Goal: Task Accomplishment & Management: Manage account settings

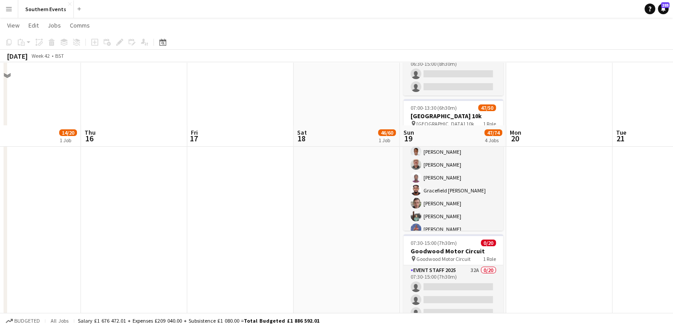
scroll to position [133, 0]
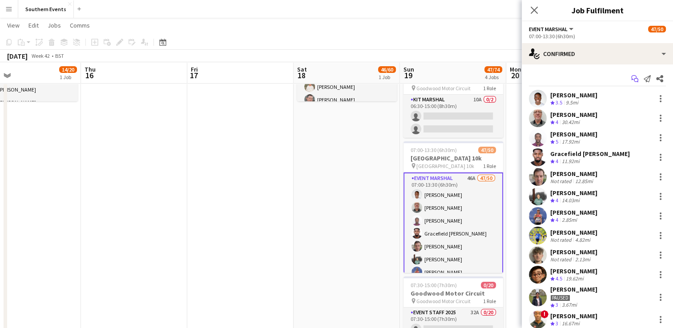
click at [634, 79] on icon at bounding box center [636, 80] width 4 height 4
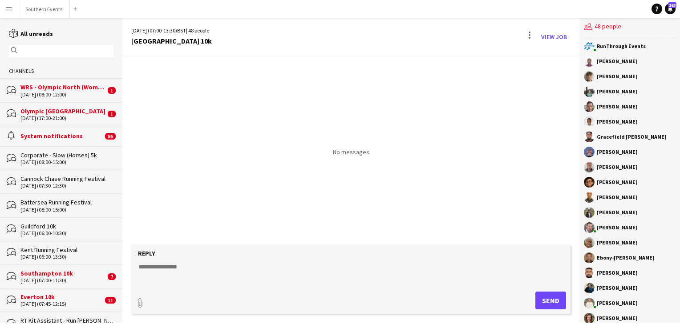
click at [161, 269] on textarea at bounding box center [352, 273] width 430 height 23
paste textarea "**********"
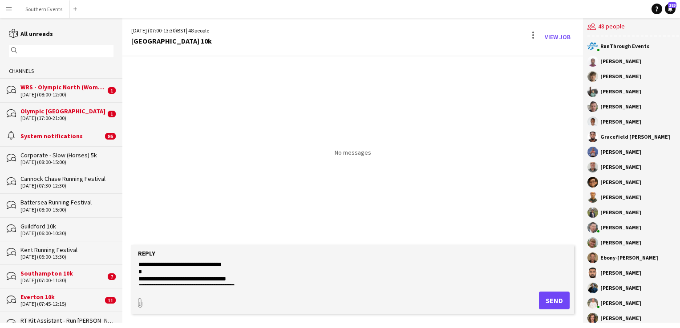
scroll to position [311, 0]
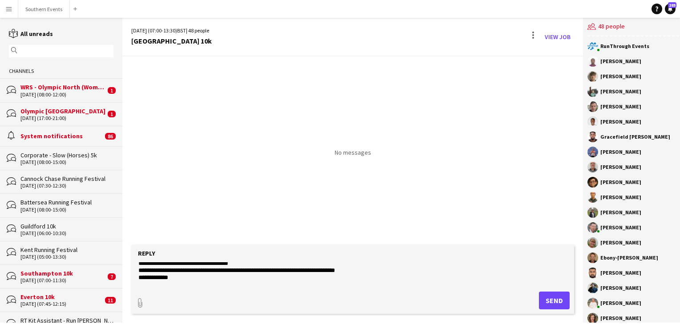
click at [139, 268] on textarea at bounding box center [352, 273] width 430 height 23
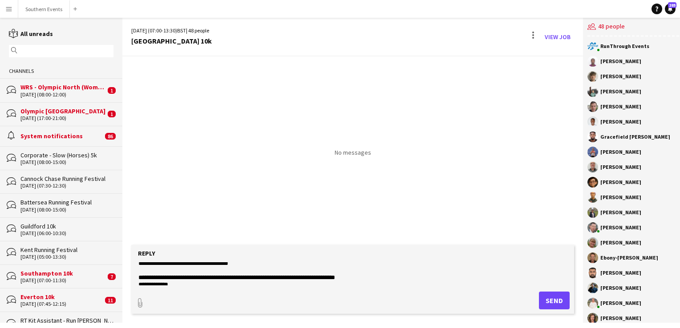
click at [159, 271] on textarea at bounding box center [352, 273] width 430 height 23
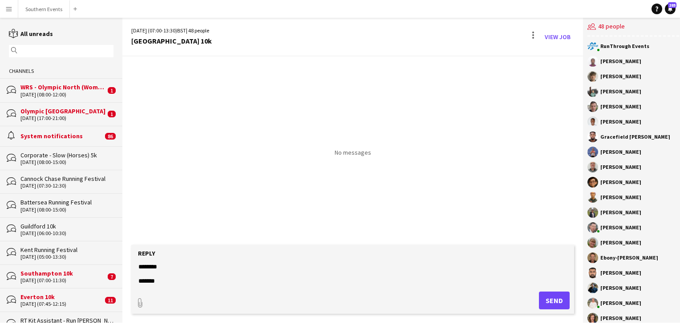
scroll to position [487, 0]
type textarea "**********"
click at [547, 302] on button "Send" at bounding box center [554, 301] width 31 height 18
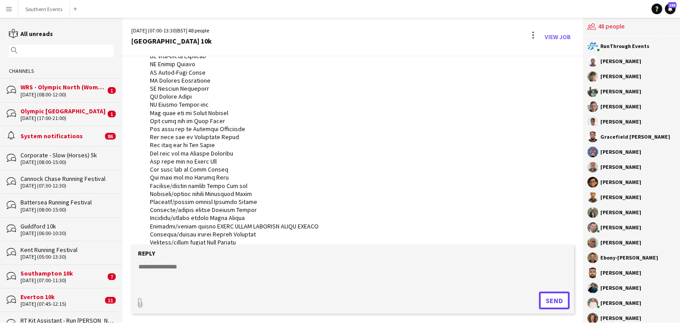
scroll to position [0, 0]
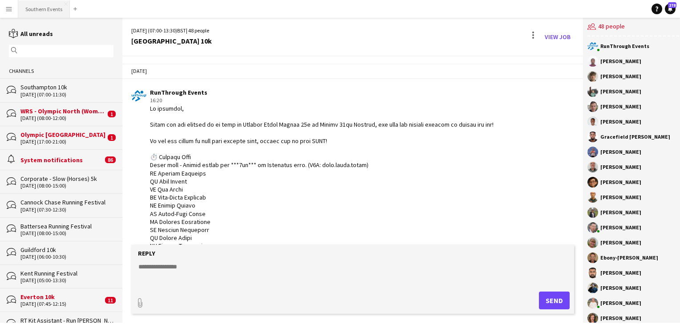
click at [53, 16] on button "Southern Events Close" at bounding box center [44, 8] width 52 height 17
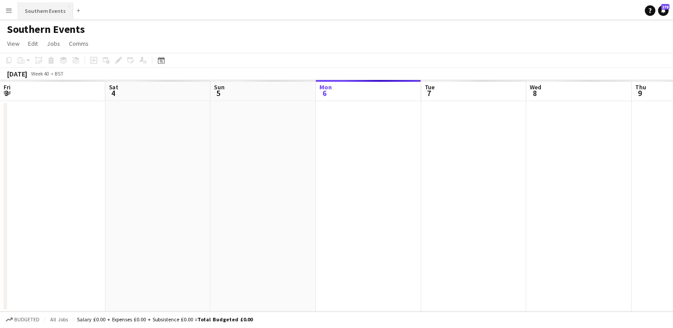
scroll to position [0, 213]
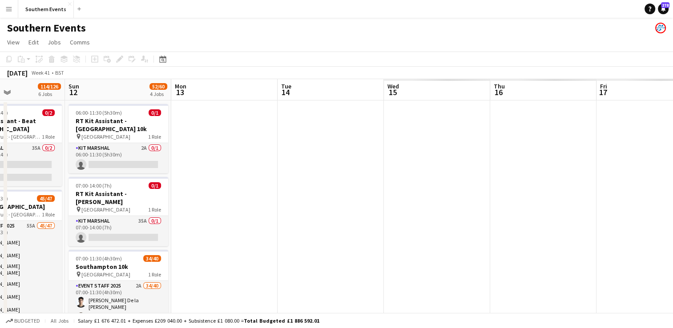
drag, startPoint x: 514, startPoint y: 184, endPoint x: -2, endPoint y: 189, distance: 515.6
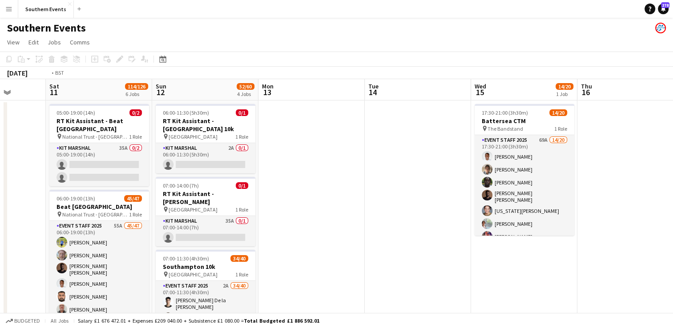
drag, startPoint x: 428, startPoint y: 172, endPoint x: 4, endPoint y: 195, distance: 425.4
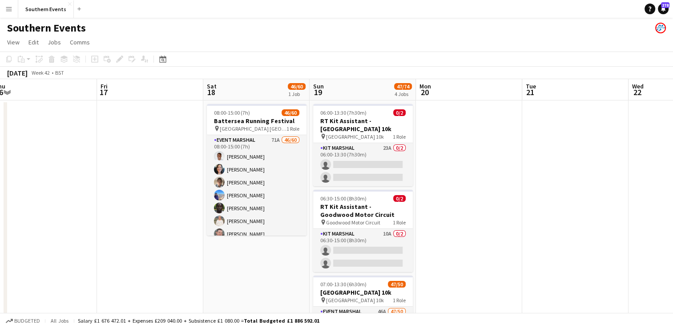
drag, startPoint x: 486, startPoint y: 265, endPoint x: 227, endPoint y: 257, distance: 259.4
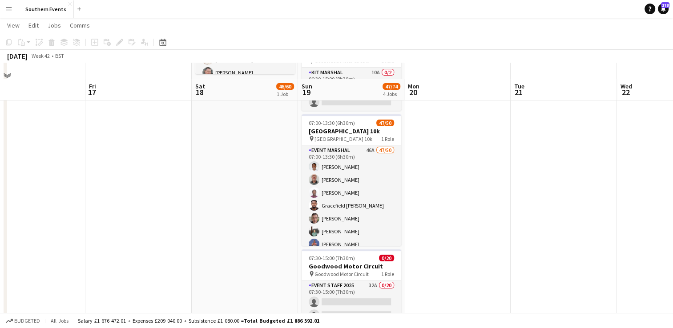
scroll to position [178, 0]
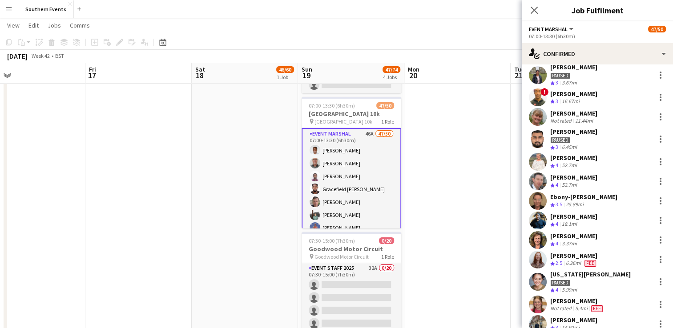
scroll to position [267, 0]
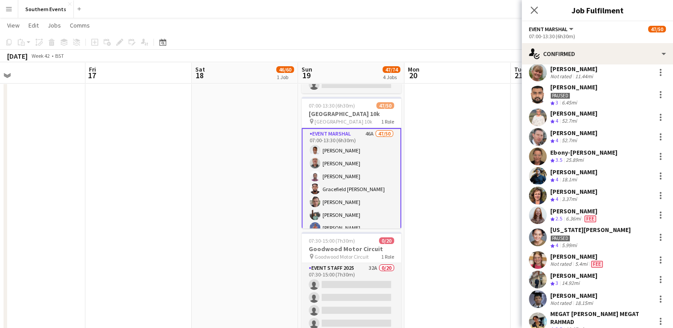
drag, startPoint x: 550, startPoint y: 133, endPoint x: 603, endPoint y: 133, distance: 52.9
click at [603, 133] on div "[PERSON_NAME] Crew rating 4 52.7mi" at bounding box center [597, 137] width 151 height 18
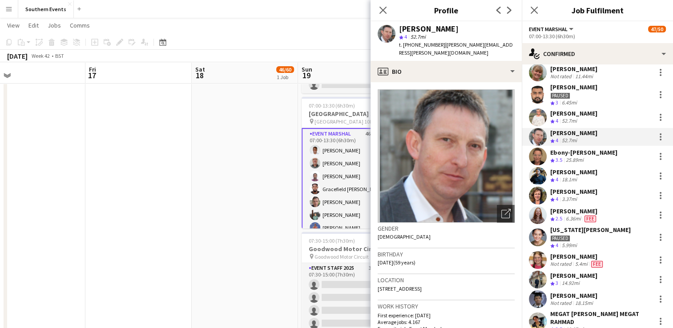
copy div "[PERSON_NAME]"
click at [14, 12] on button "Menu" at bounding box center [9, 9] width 18 height 18
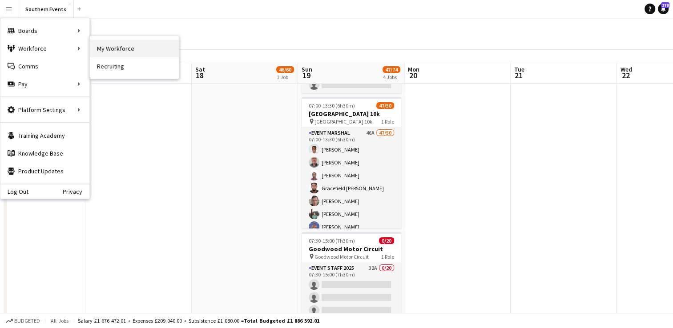
click at [103, 49] on link "My Workforce" at bounding box center [134, 49] width 89 height 18
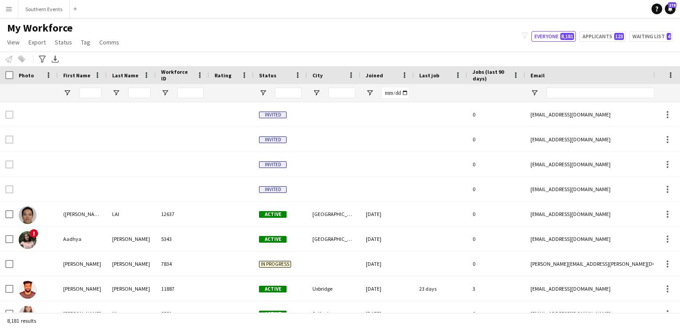
type input "***"
type input "**"
type input "**********"
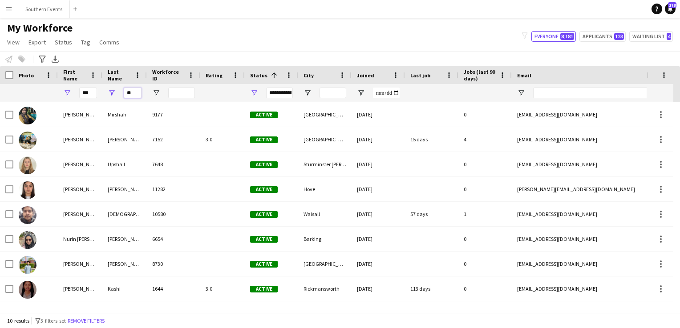
click at [129, 89] on input "**" at bounding box center [133, 93] width 18 height 11
type input "*"
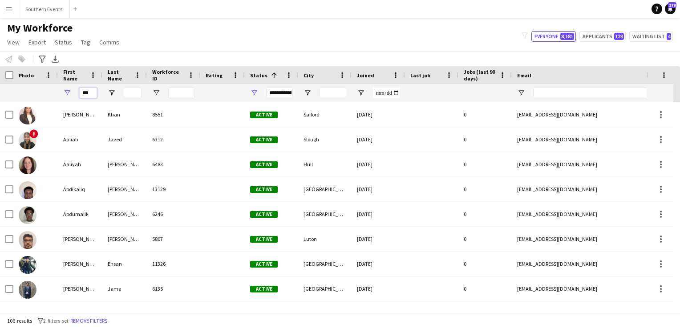
click at [84, 95] on input "***" at bounding box center [88, 93] width 18 height 11
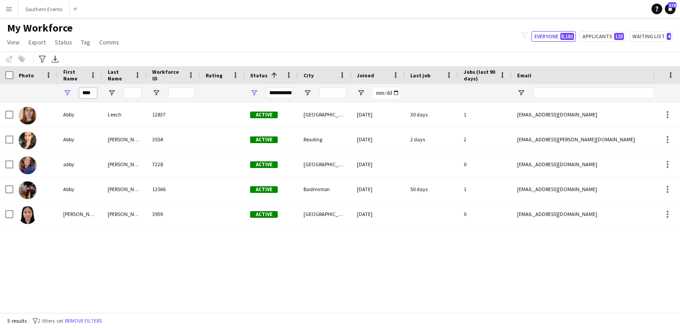
type input "****"
click at [88, 93] on input "****" at bounding box center [88, 93] width 18 height 11
drag, startPoint x: 132, startPoint y: 94, endPoint x: 147, endPoint y: 91, distance: 15.0
click at [132, 94] on input "Last Name Filter Input" at bounding box center [133, 93] width 18 height 11
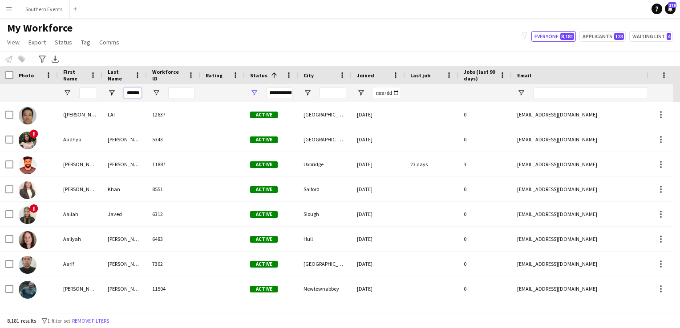
scroll to position [0, 1]
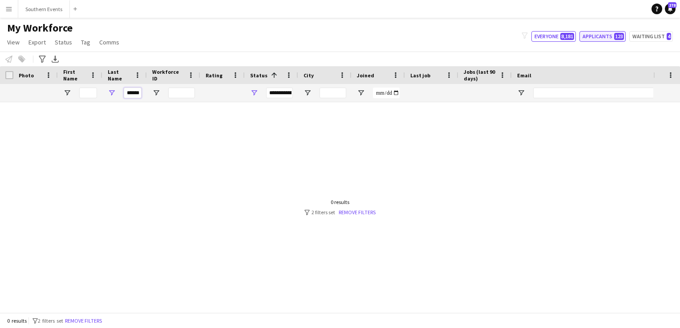
type input "******"
click at [611, 39] on button "Applicants 123" at bounding box center [602, 36] width 46 height 11
type input "**********"
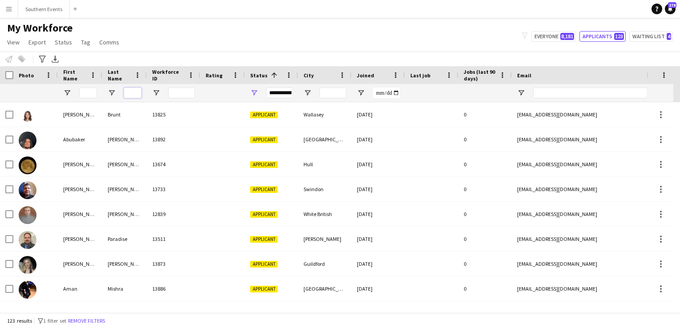
click at [130, 93] on input "Last Name Filter Input" at bounding box center [133, 93] width 18 height 11
type input "*******"
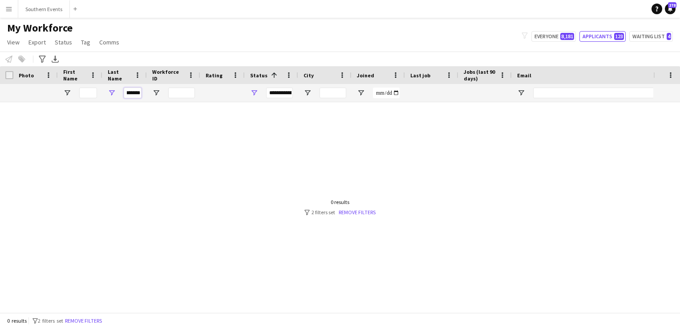
click at [130, 97] on input "*******" at bounding box center [133, 93] width 18 height 11
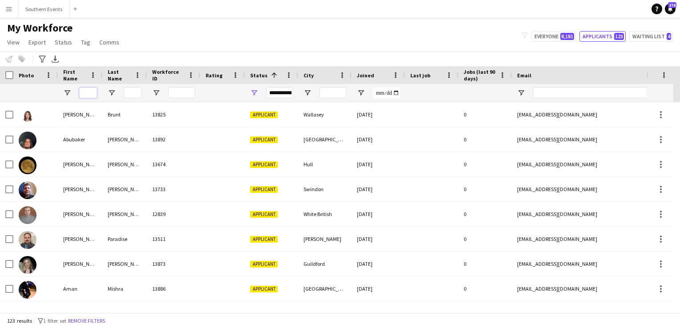
click at [83, 93] on input "First Name Filter Input" at bounding box center [88, 93] width 18 height 11
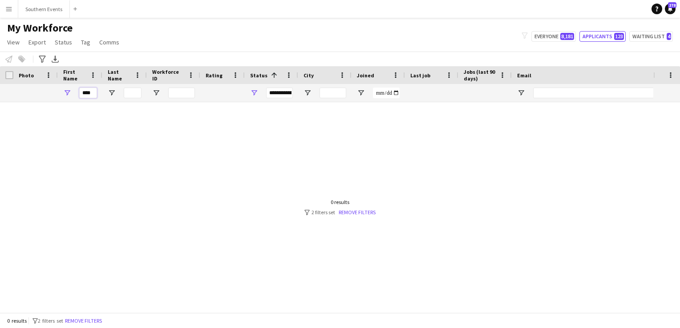
type input "****"
click at [91, 93] on input "****" at bounding box center [88, 93] width 18 height 11
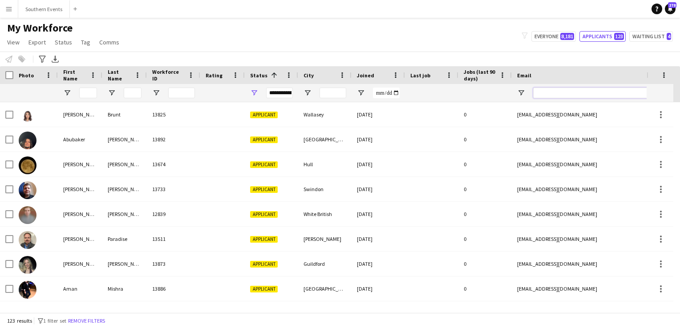
click at [536, 93] on input "Email Filter Input" at bounding box center [608, 93] width 151 height 11
paste input "**********"
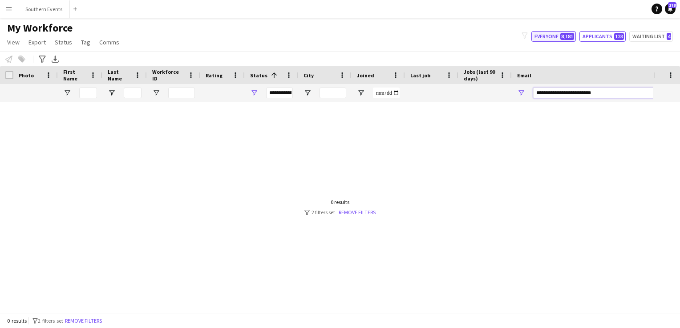
type input "**********"
click at [548, 40] on button "Everyone 8,181" at bounding box center [553, 36] width 44 height 11
type input "**********"
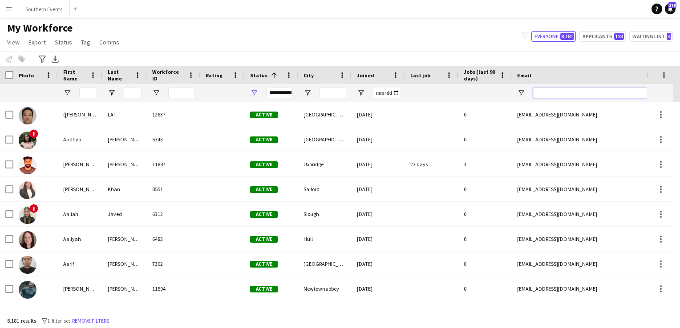
click at [552, 92] on input "Email Filter Input" at bounding box center [608, 93] width 151 height 11
paste input "**********"
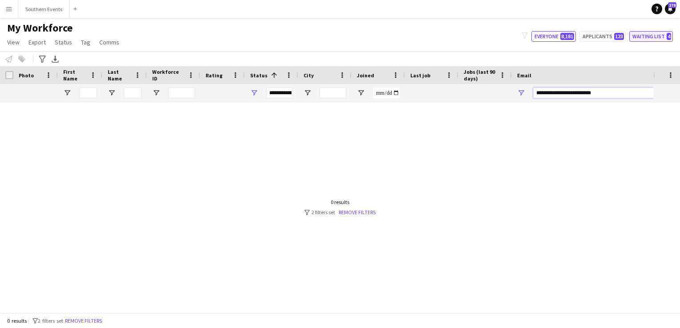
type input "**********"
click at [641, 36] on button "Waiting list 4" at bounding box center [651, 36] width 44 height 11
type input "**********"
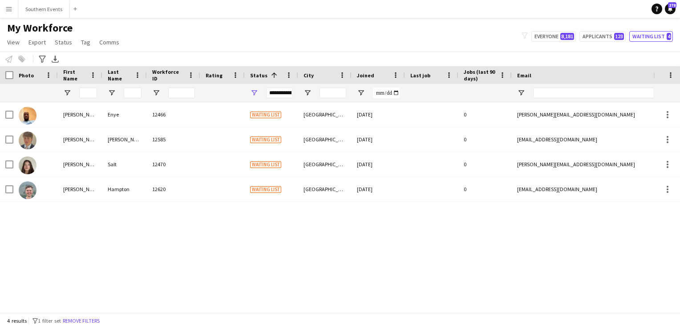
click at [7, 8] on app-icon "Menu" at bounding box center [8, 8] width 7 height 7
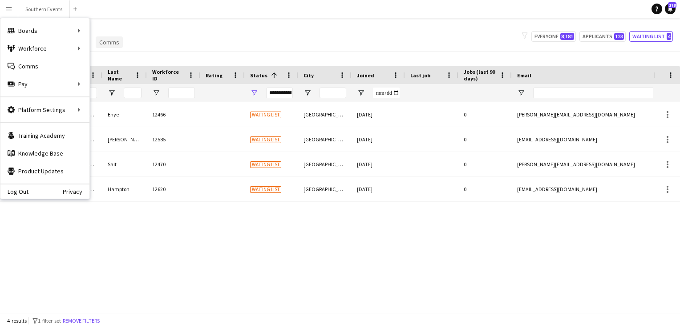
drag, startPoint x: 194, startPoint y: 47, endPoint x: 112, endPoint y: 48, distance: 82.3
click at [194, 47] on div "My Workforce View Views Default view New view Update view Delete view Edit name…" at bounding box center [340, 36] width 680 height 30
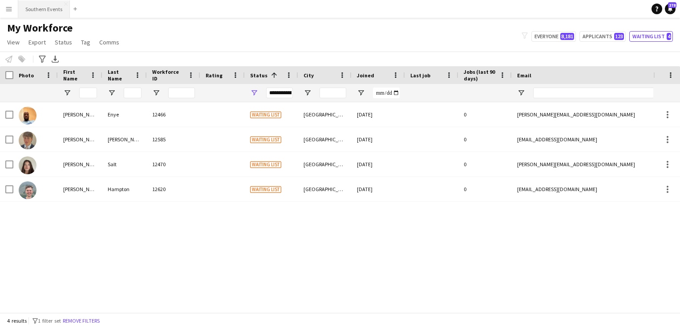
click at [39, 4] on button "Southern Events Close" at bounding box center [44, 8] width 52 height 17
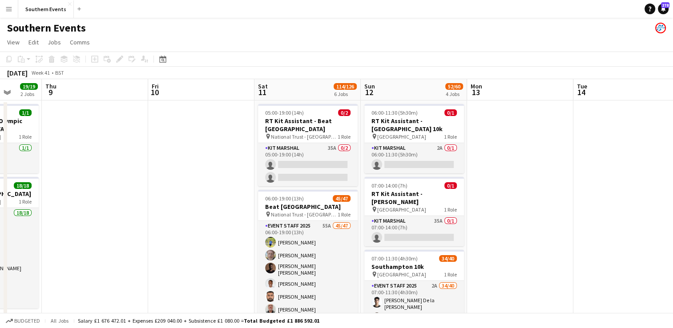
scroll to position [0, 265]
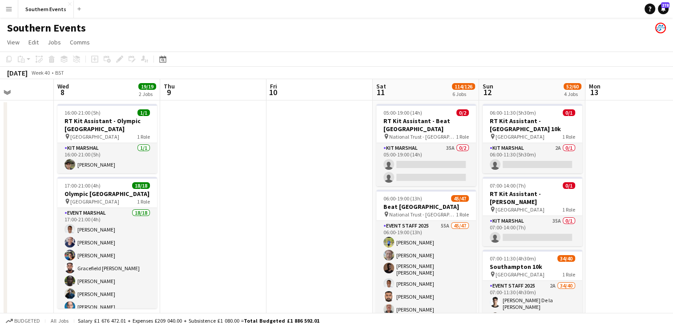
drag, startPoint x: 461, startPoint y: 189, endPoint x: 8, endPoint y: 230, distance: 454.3
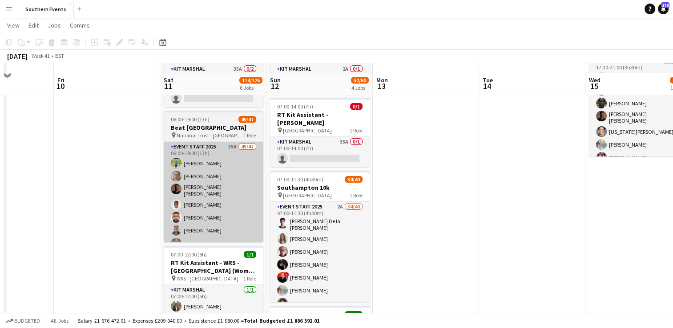
scroll to position [89, 0]
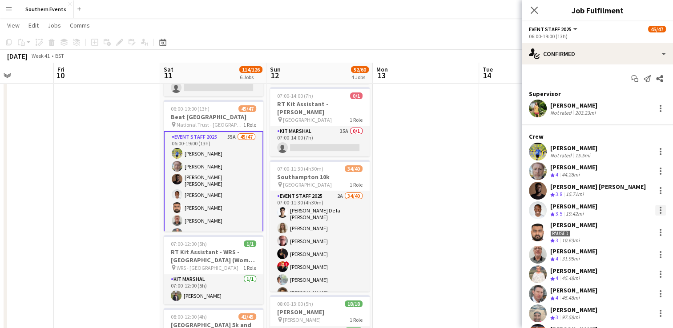
click at [656, 211] on div at bounding box center [660, 210] width 11 height 11
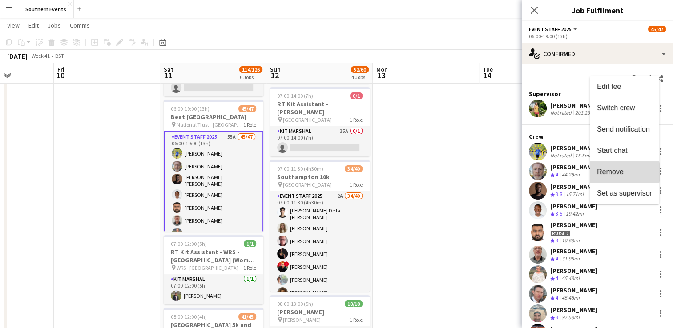
click at [616, 173] on span "Remove" at bounding box center [610, 172] width 27 height 8
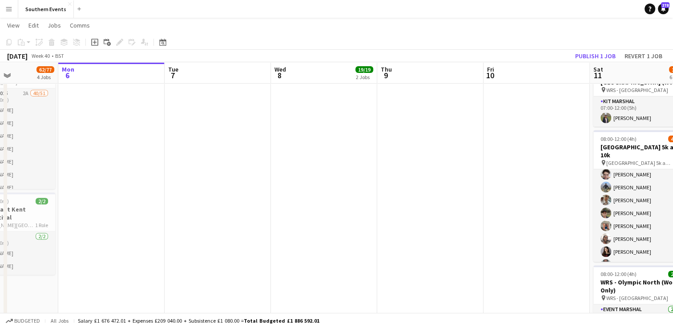
scroll to position [0, 281]
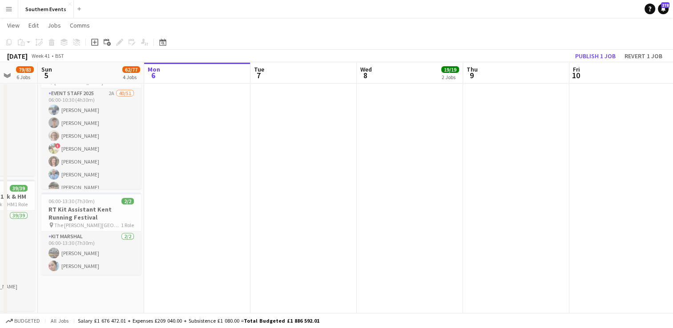
drag, startPoint x: 137, startPoint y: 206, endPoint x: 654, endPoint y: 156, distance: 519.3
click at [654, 156] on app-calendar-viewport "Thu 2 4/5 2 Jobs Fri 3 Sat 4 79/83 6 Jobs Sun 5 62/77 4 Jobs Mon 6 Tue 7 Wed 8 …" at bounding box center [336, 160] width 673 height 784
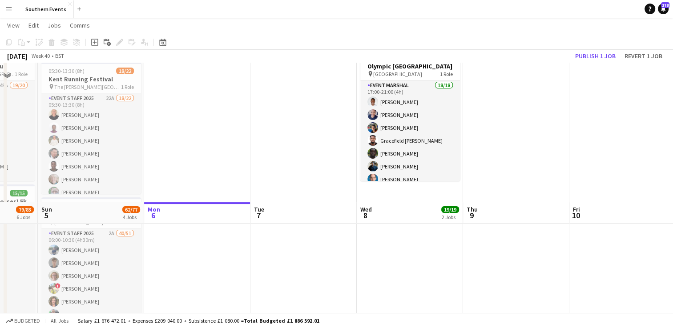
scroll to position [89, 0]
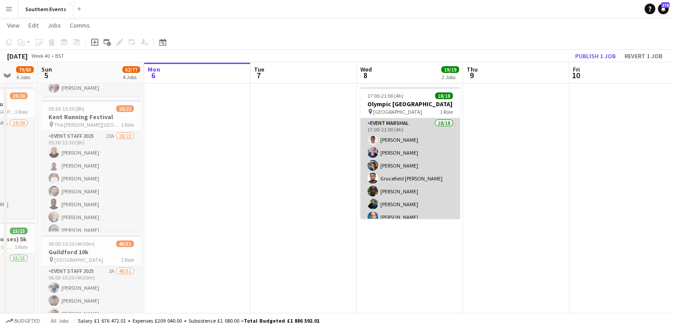
click at [431, 144] on app-card-role "Event Marshal 18/18 17:00-21:00 (4h) [PERSON_NAME] [PERSON_NAME] [PERSON_NAME] …" at bounding box center [410, 245] width 100 height 255
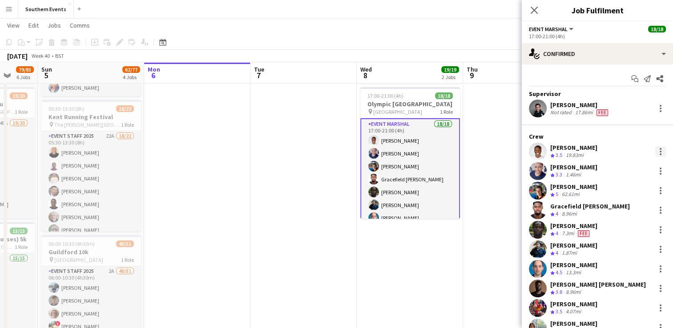
click at [655, 153] on div at bounding box center [660, 151] width 11 height 11
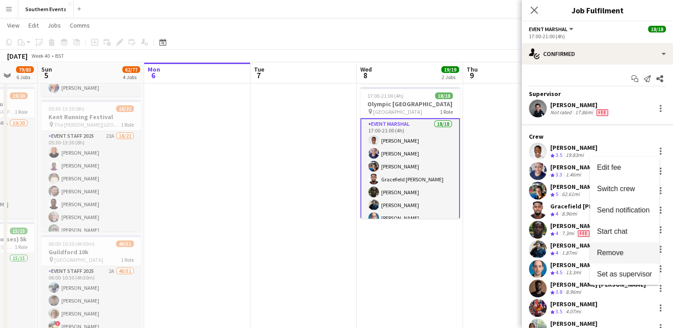
click at [618, 256] on span "Remove" at bounding box center [610, 253] width 27 height 8
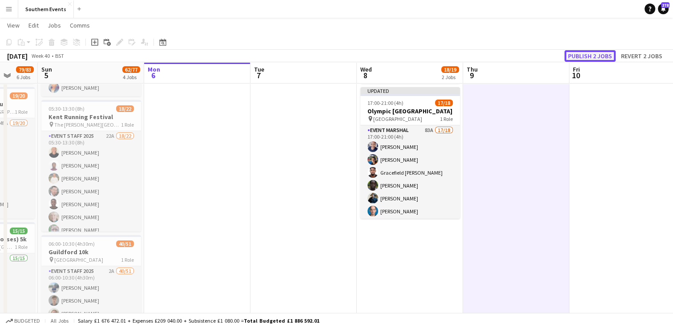
click at [590, 55] on button "Publish 2 jobs" at bounding box center [589, 56] width 51 height 12
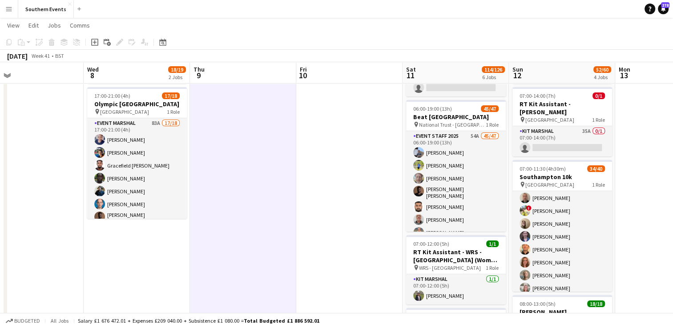
scroll to position [0, 353]
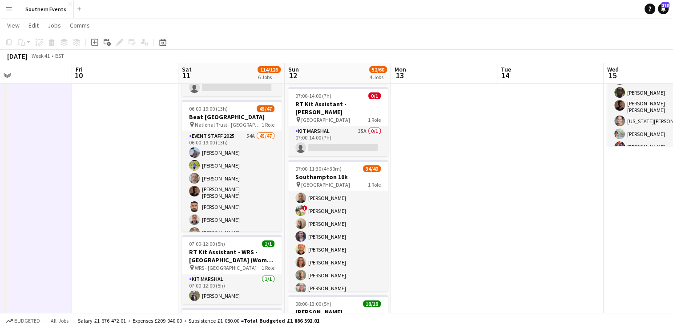
drag, startPoint x: 510, startPoint y: 153, endPoint x: -2, endPoint y: 219, distance: 515.8
click at [0, 219] on html "Menu Boards Boards Boards All jobs Status Workforce Workforce My Workforce Recr…" at bounding box center [336, 328] width 673 height 834
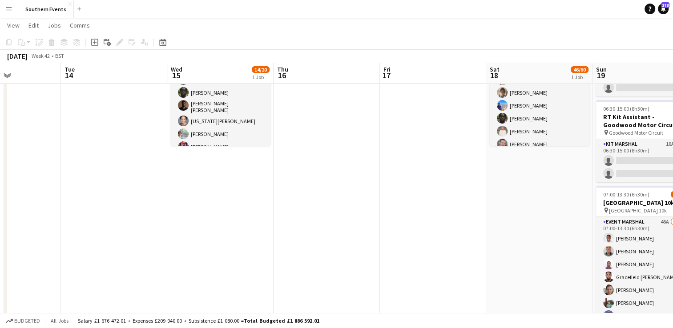
drag, startPoint x: 466, startPoint y: 157, endPoint x: -2, endPoint y: 231, distance: 473.2
click at [0, 231] on html "Menu Boards Boards Boards All jobs Status Workforce Workforce My Workforce Recr…" at bounding box center [336, 328] width 673 height 834
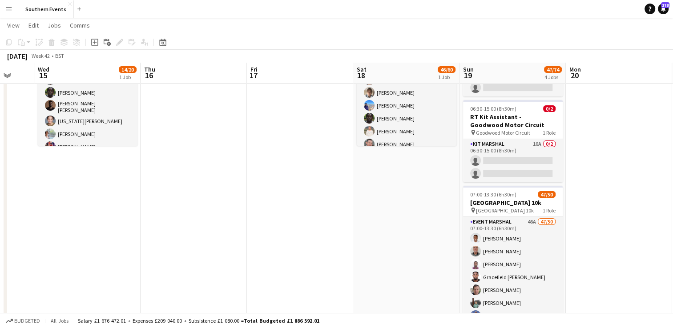
drag, startPoint x: 450, startPoint y: 179, endPoint x: 124, endPoint y: 229, distance: 329.9
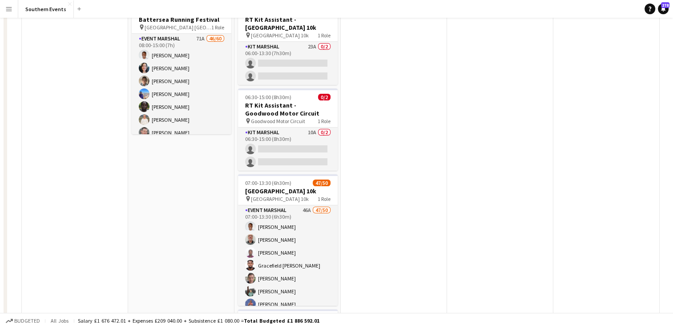
scroll to position [0, 0]
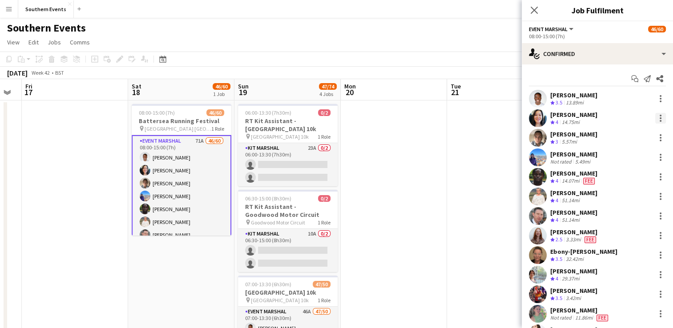
click at [655, 118] on div at bounding box center [660, 118] width 11 height 11
drag, startPoint x: 613, startPoint y: 219, endPoint x: 480, endPoint y: 173, distance: 140.1
click at [613, 218] on span "Remove" at bounding box center [610, 220] width 27 height 8
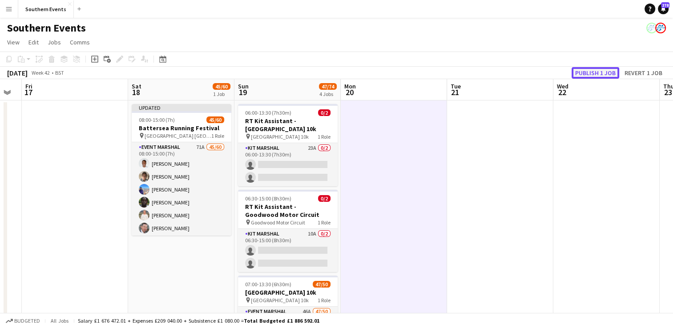
click at [594, 73] on button "Publish 1 job" at bounding box center [596, 73] width 48 height 12
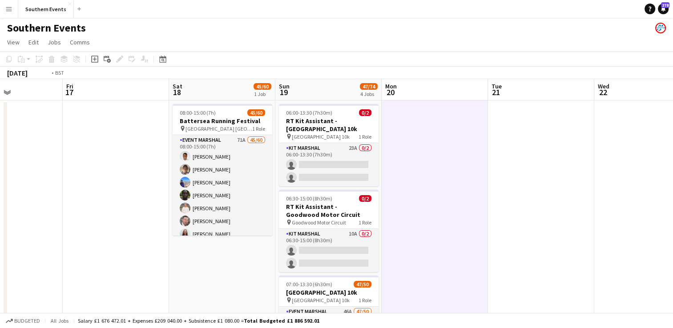
drag, startPoint x: 480, startPoint y: 159, endPoint x: 73, endPoint y: 172, distance: 407.2
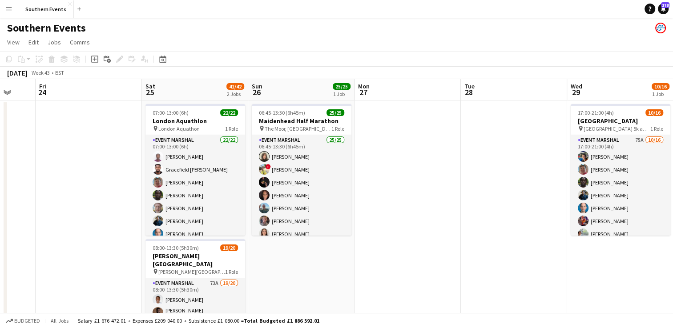
scroll to position [0, 281]
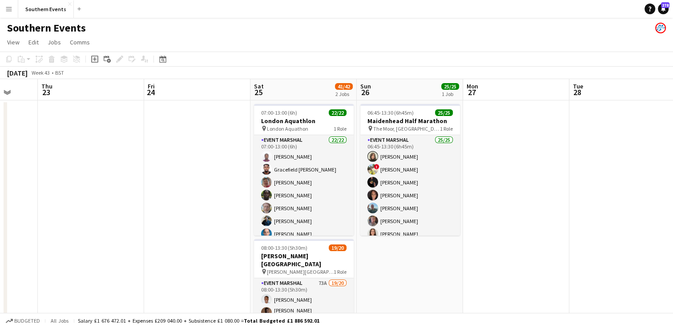
drag, startPoint x: 363, startPoint y: 152, endPoint x: 152, endPoint y: 163, distance: 211.6
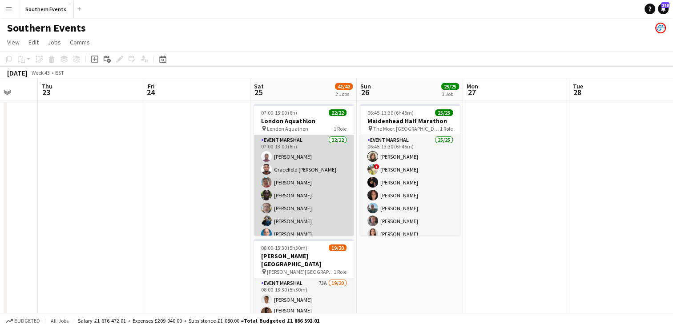
drag, startPoint x: 294, startPoint y: 176, endPoint x: 319, endPoint y: 169, distance: 26.2
click at [294, 176] on app-card-role "Event Marshal 22/22 07:00-13:00 (6h) [PERSON_NAME] Gracefield [PERSON_NAME] [PE…" at bounding box center [304, 287] width 100 height 304
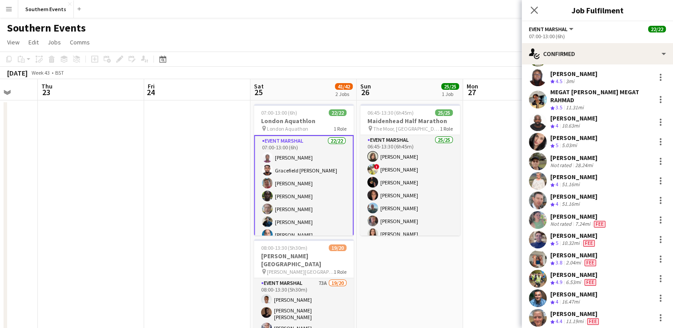
scroll to position [221, 0]
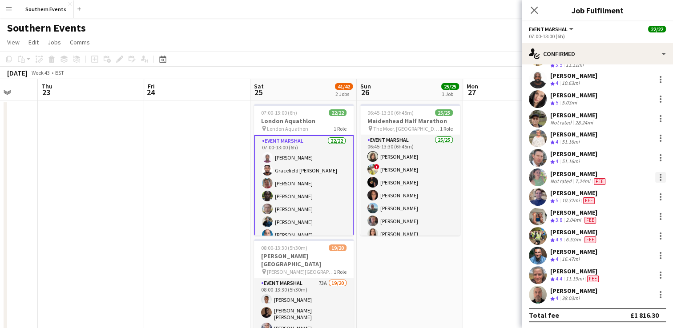
click at [660, 174] on div at bounding box center [661, 175] width 2 height 2
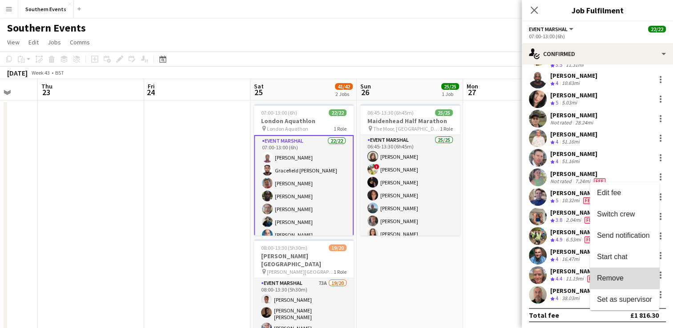
click at [620, 277] on span "Remove" at bounding box center [610, 278] width 27 height 8
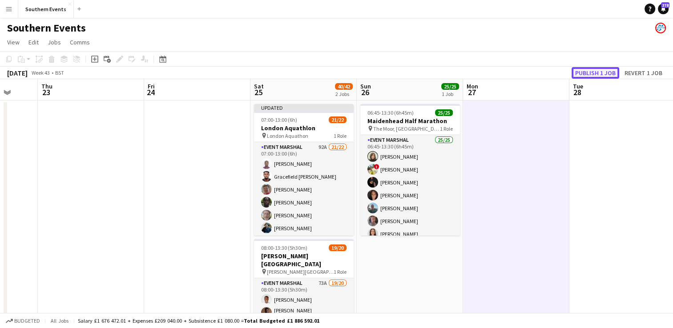
click at [589, 70] on button "Publish 1 job" at bounding box center [596, 73] width 48 height 12
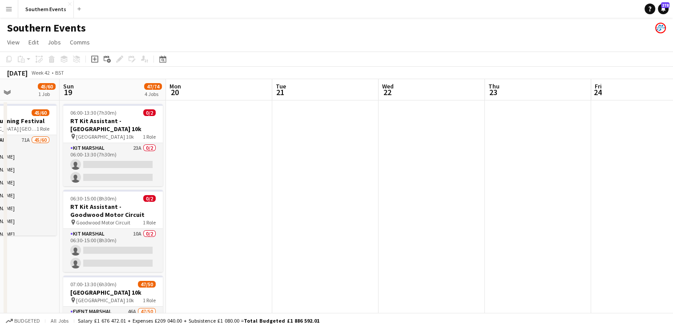
drag, startPoint x: 100, startPoint y: 162, endPoint x: 537, endPoint y: 127, distance: 438.7
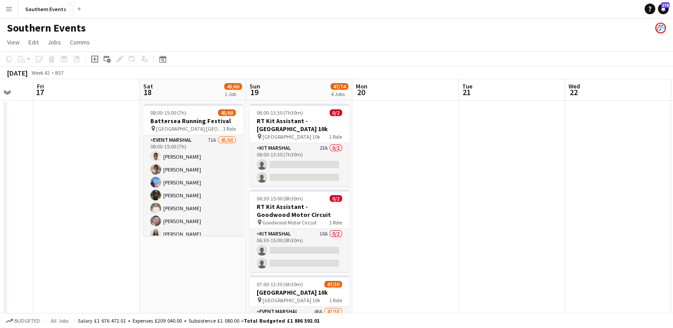
scroll to position [0, 254]
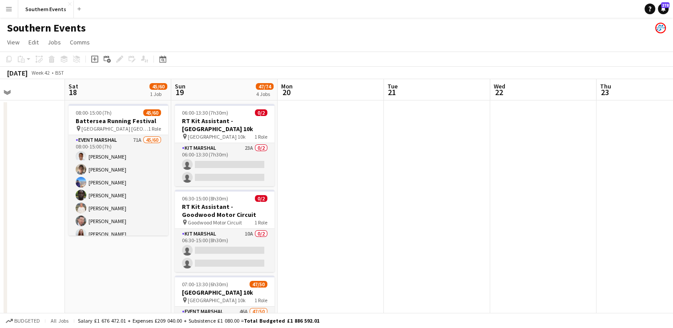
drag, startPoint x: 327, startPoint y: 163, endPoint x: 681, endPoint y: 127, distance: 355.9
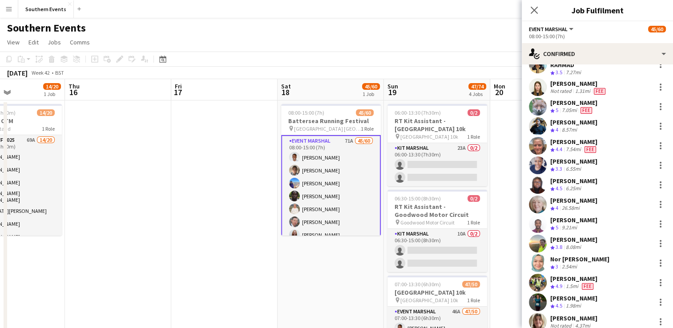
scroll to position [311, 0]
click at [660, 165] on div at bounding box center [661, 165] width 2 height 2
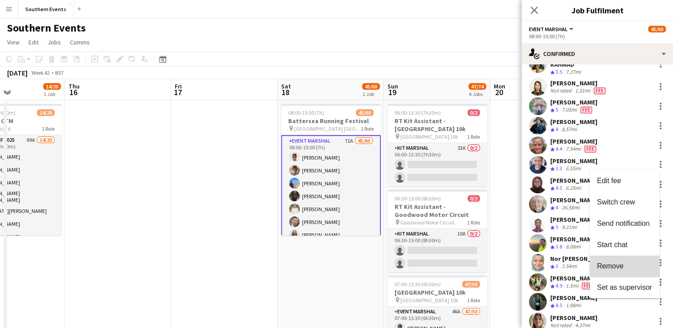
click at [613, 266] on span "Remove" at bounding box center [610, 266] width 27 height 8
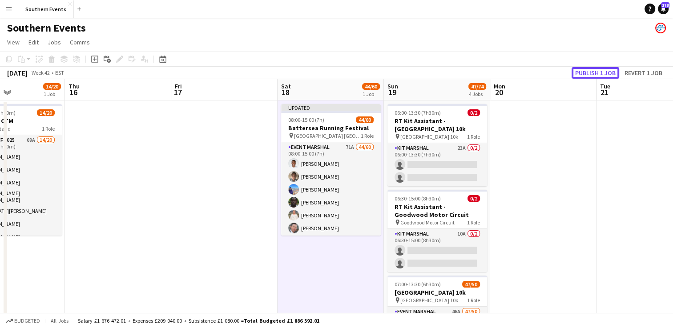
click at [582, 71] on button "Publish 1 job" at bounding box center [596, 73] width 48 height 12
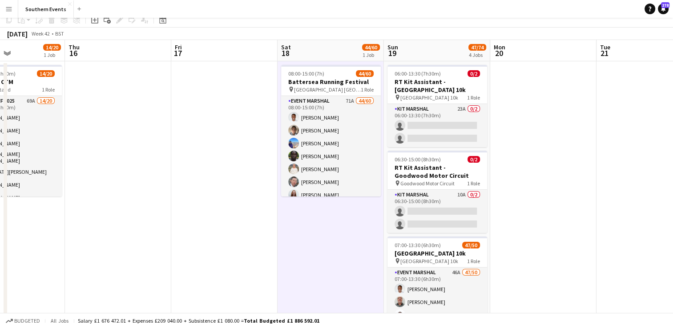
scroll to position [0, 0]
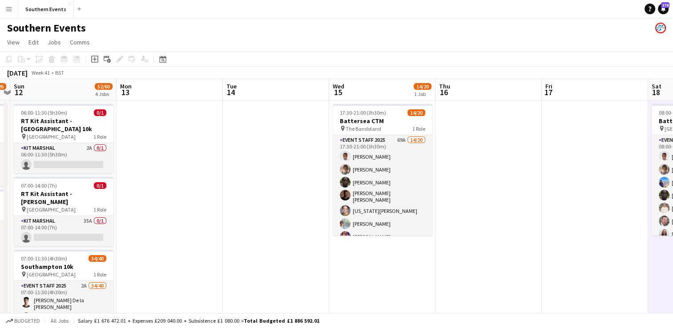
drag, startPoint x: 249, startPoint y: 196, endPoint x: 659, endPoint y: 139, distance: 413.6
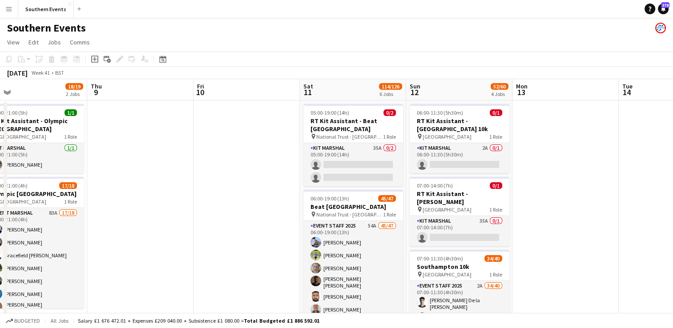
scroll to position [0, 229]
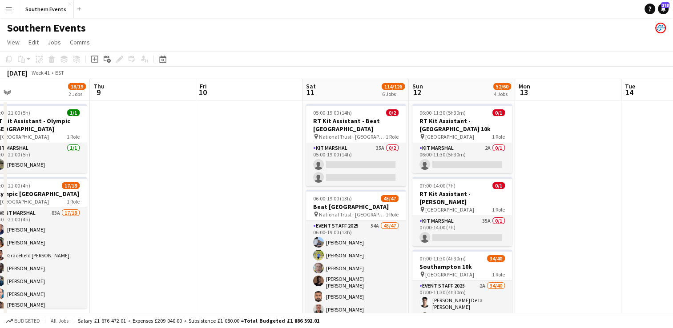
drag, startPoint x: 282, startPoint y: 176, endPoint x: 584, endPoint y: 136, distance: 304.6
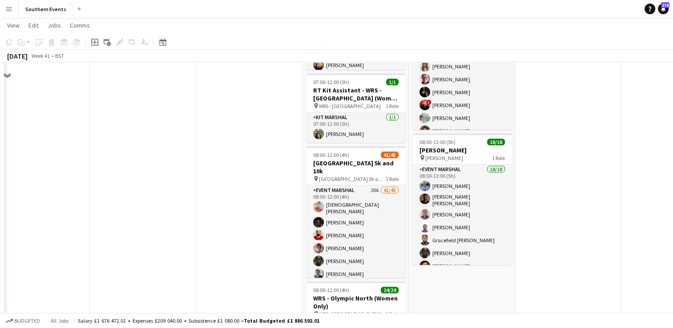
scroll to position [267, 0]
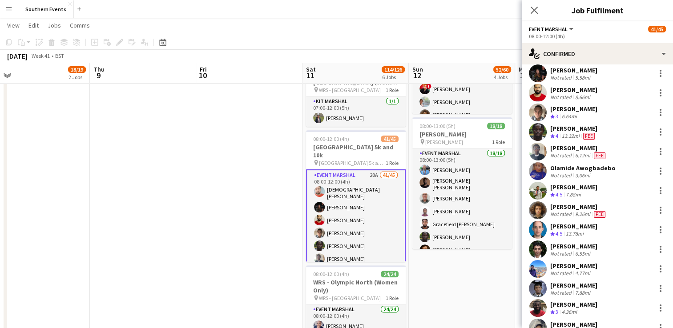
scroll to position [0, 0]
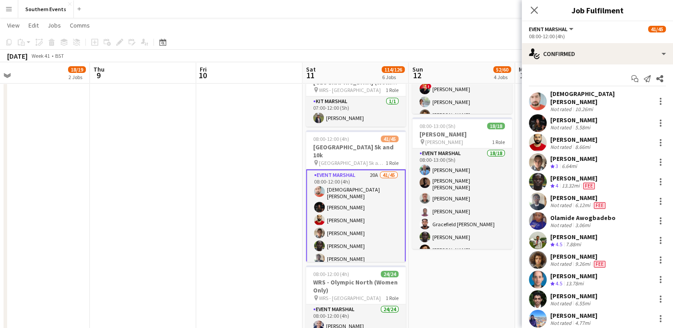
click at [477, 273] on app-date-cell "06:00-11:30 (5h30m) 0/1 RT Kit Assistant - [GEOGRAPHIC_DATA] 10k pin [GEOGRAPHI…" at bounding box center [462, 192] width 106 height 719
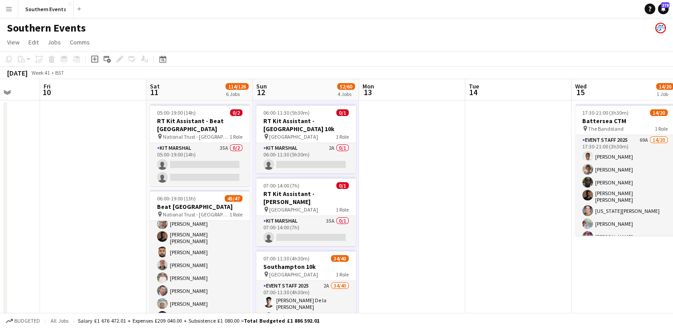
drag, startPoint x: 228, startPoint y: 181, endPoint x: 72, endPoint y: 184, distance: 156.2
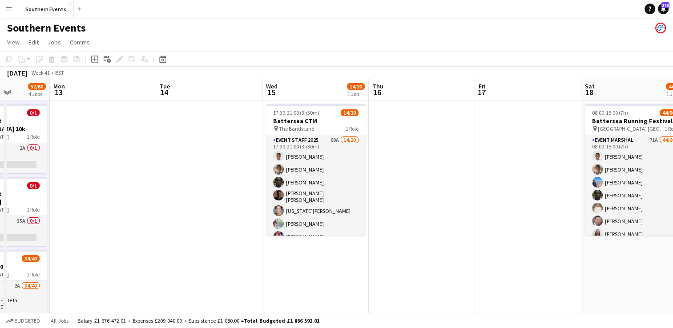
scroll to position [0, 275]
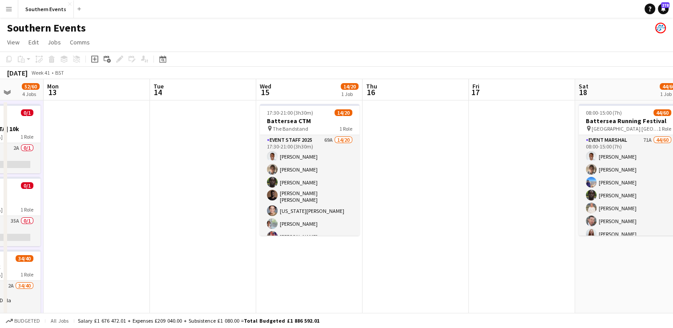
drag, startPoint x: 445, startPoint y: 172, endPoint x: 129, endPoint y: 172, distance: 315.4
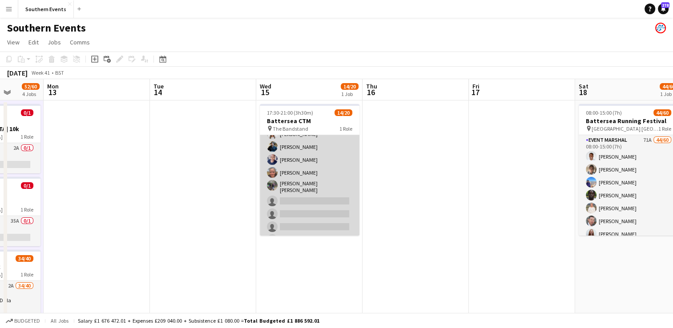
scroll to position [177, 0]
click at [329, 170] on app-card-role "Event Staff 2025 69A 14/20 17:30-21:00 (3h30m) [PERSON_NAME] [PERSON_NAME] [PER…" at bounding box center [310, 99] width 100 height 283
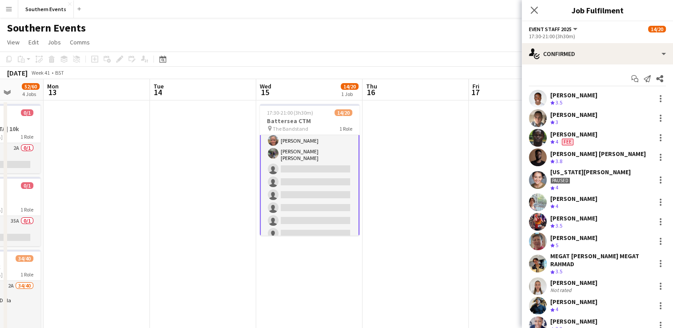
scroll to position [178, 0]
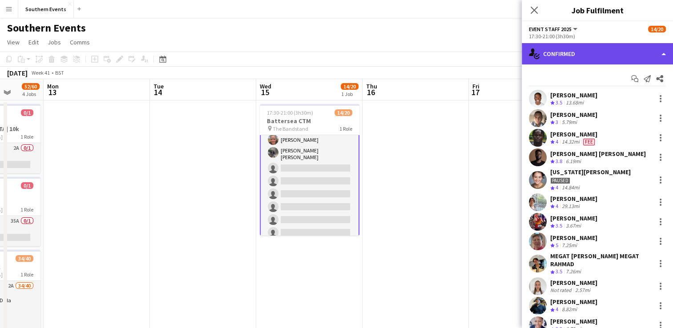
click at [589, 48] on div "single-neutral-actions-check-2 Confirmed" at bounding box center [597, 53] width 151 height 21
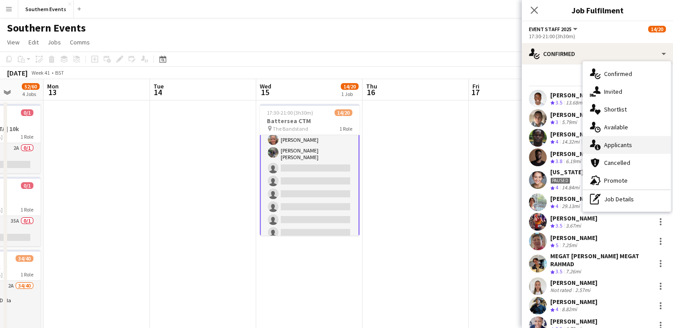
click at [614, 147] on span "Applicants" at bounding box center [618, 145] width 28 height 8
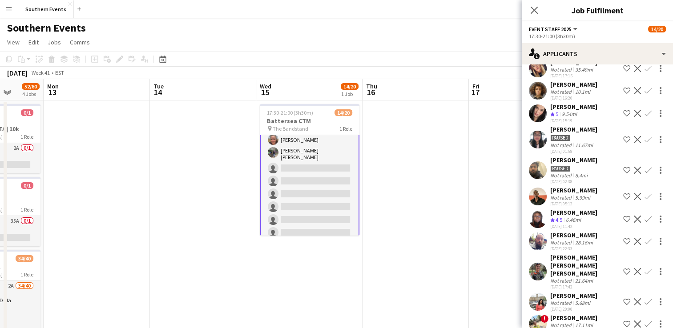
click at [643, 111] on button "Confirm" at bounding box center [648, 113] width 11 height 11
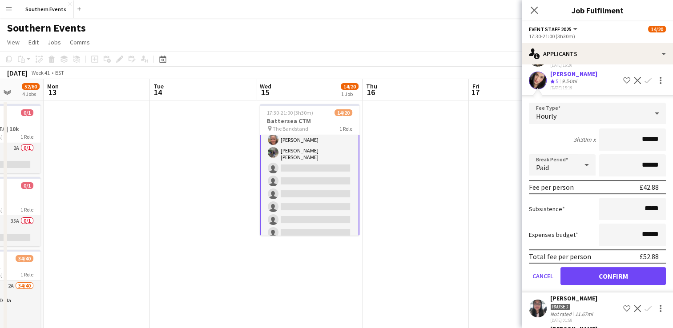
scroll to position [222, 0]
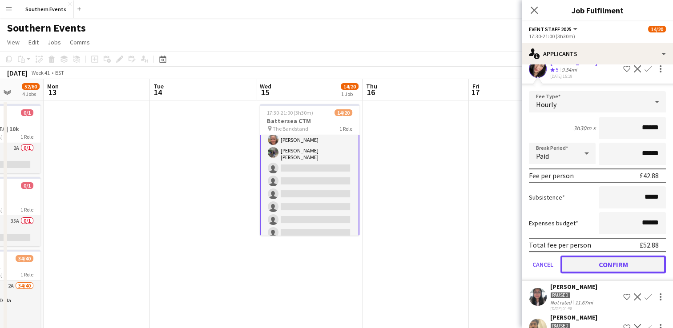
click at [594, 266] on button "Confirm" at bounding box center [612, 265] width 105 height 18
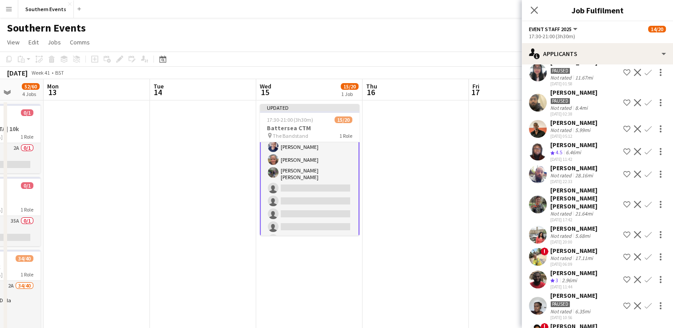
click at [645, 150] on app-icon "Confirm" at bounding box center [648, 151] width 7 height 7
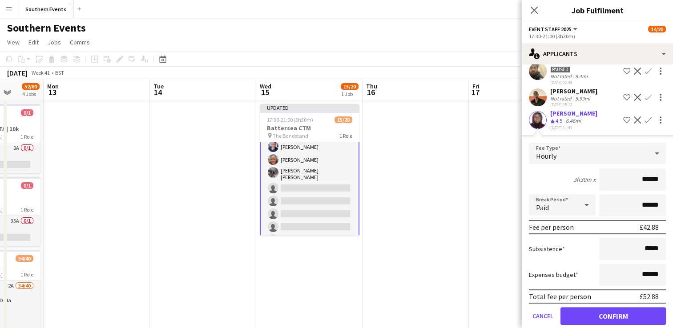
scroll to position [356, 0]
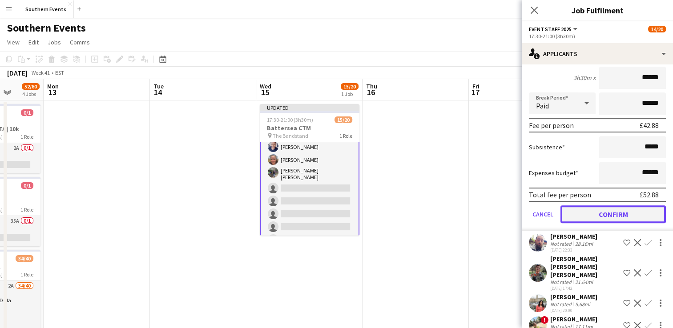
click at [611, 212] on button "Confirm" at bounding box center [612, 215] width 105 height 18
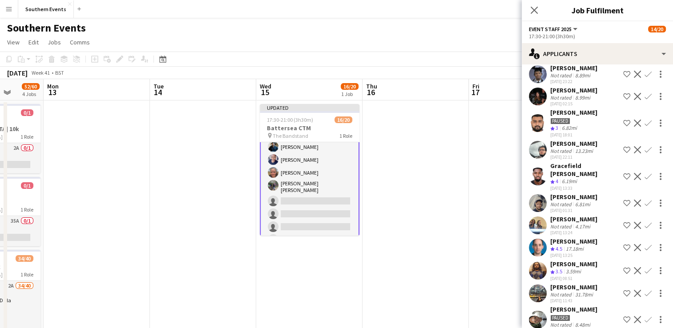
scroll to position [621, 0]
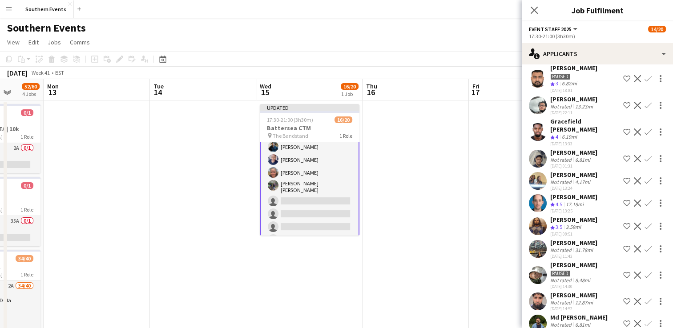
click at [645, 131] on app-icon "Confirm" at bounding box center [648, 132] width 7 height 7
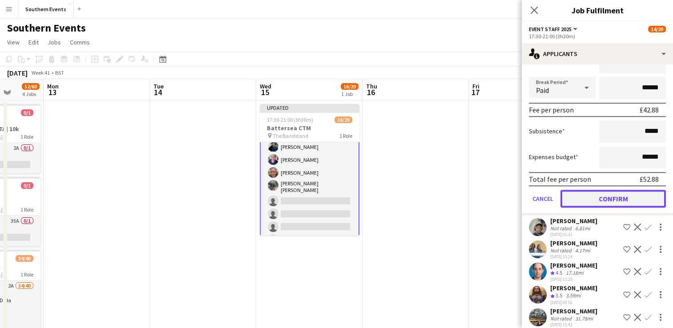
click at [605, 195] on button "Confirm" at bounding box center [612, 199] width 105 height 18
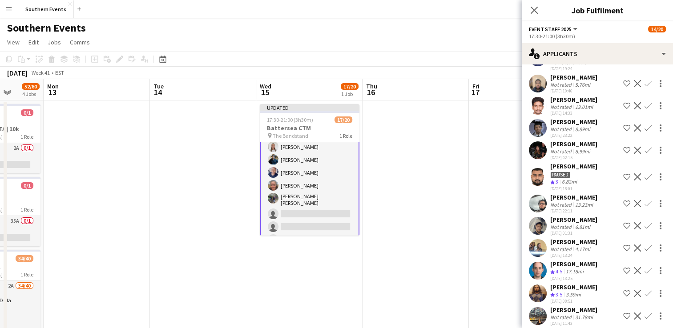
click at [645, 267] on app-icon "Confirm" at bounding box center [648, 270] width 7 height 7
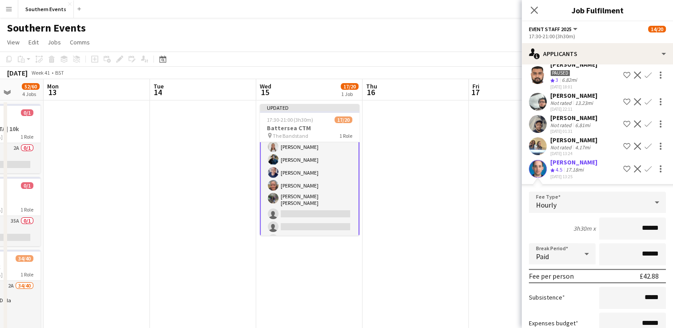
scroll to position [667, 0]
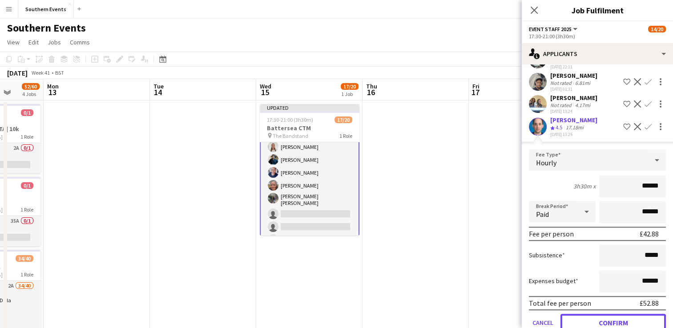
drag, startPoint x: 581, startPoint y: 323, endPoint x: 597, endPoint y: 219, distance: 105.3
click at [581, 323] on button "Confirm" at bounding box center [612, 323] width 105 height 18
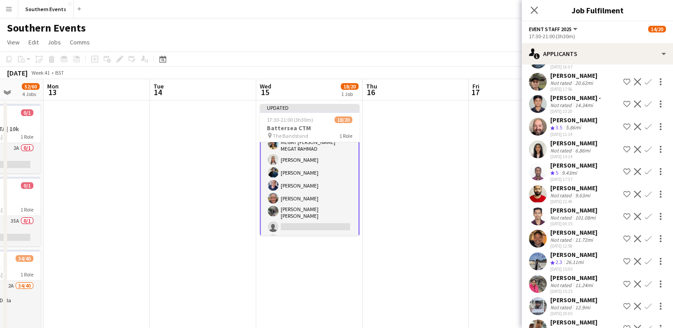
scroll to position [1207, 0]
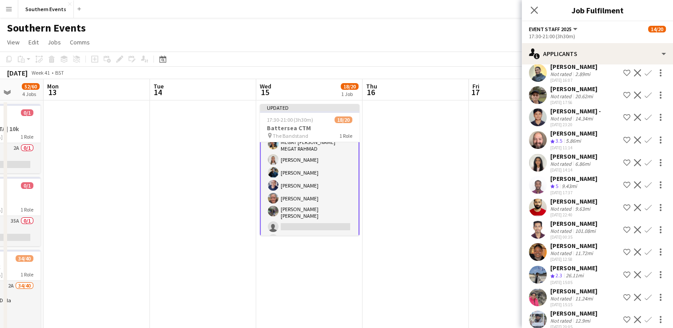
click at [645, 189] on app-icon "Confirm" at bounding box center [648, 184] width 7 height 7
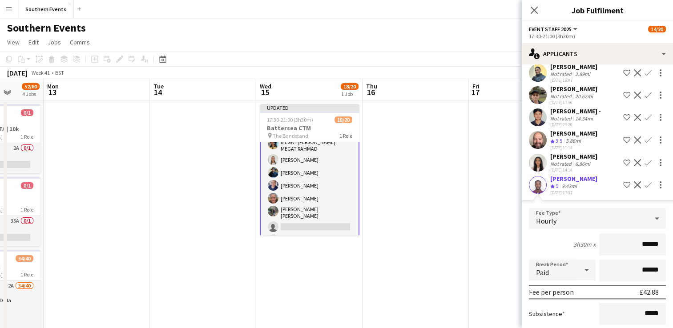
scroll to position [1296, 0]
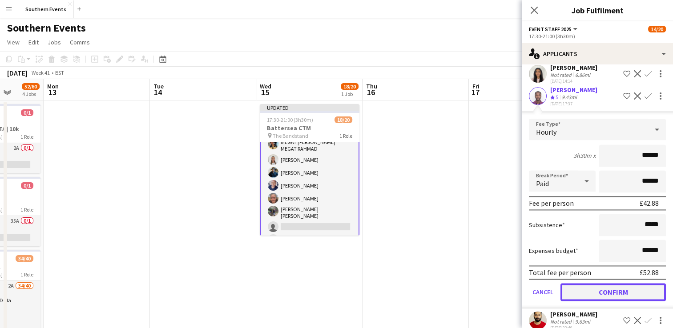
drag, startPoint x: 591, startPoint y: 306, endPoint x: 610, endPoint y: 189, distance: 117.6
click at [591, 301] on button "Confirm" at bounding box center [612, 292] width 105 height 18
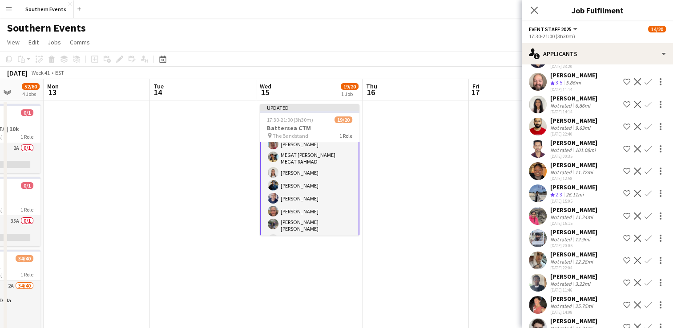
scroll to position [1207, 0]
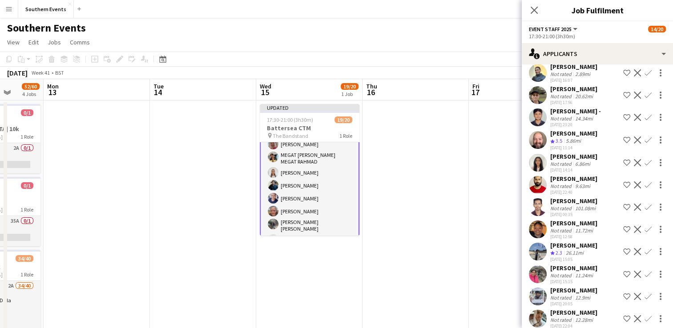
click at [645, 144] on app-icon "Confirm" at bounding box center [648, 140] width 7 height 7
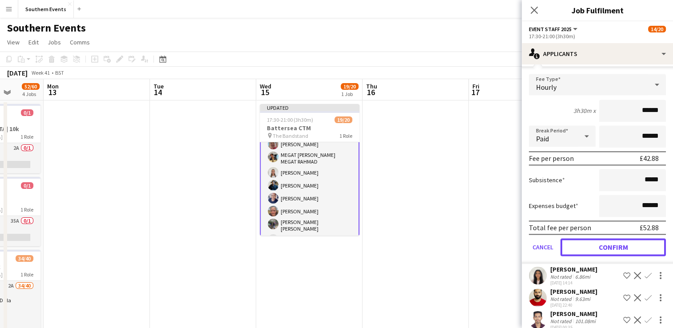
drag, startPoint x: 600, startPoint y: 252, endPoint x: 600, endPoint y: 239, distance: 13.4
click at [600, 253] on button "Confirm" at bounding box center [612, 247] width 105 height 18
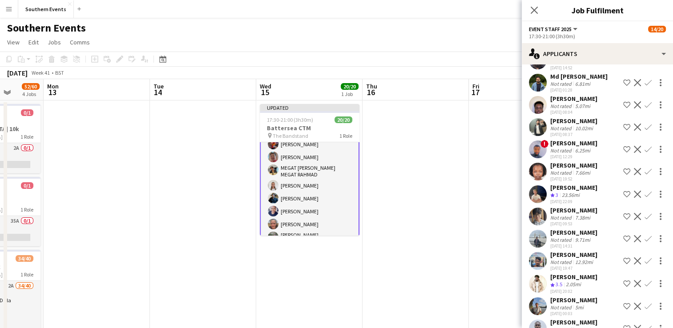
scroll to position [806, 0]
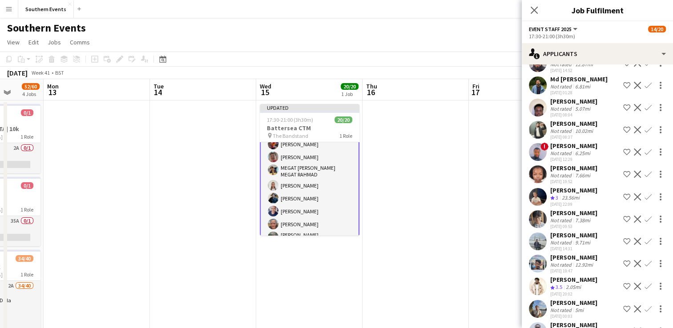
drag, startPoint x: 462, startPoint y: 198, endPoint x: 476, endPoint y: 135, distance: 64.8
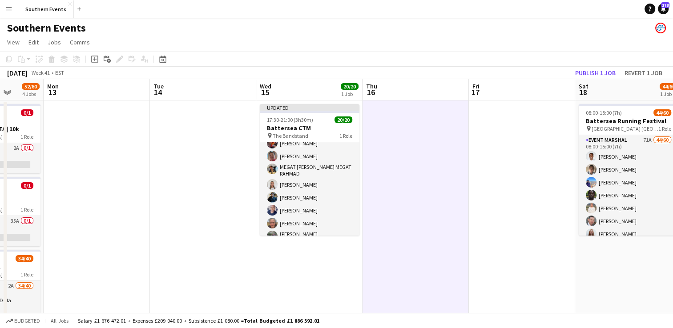
scroll to position [177, 0]
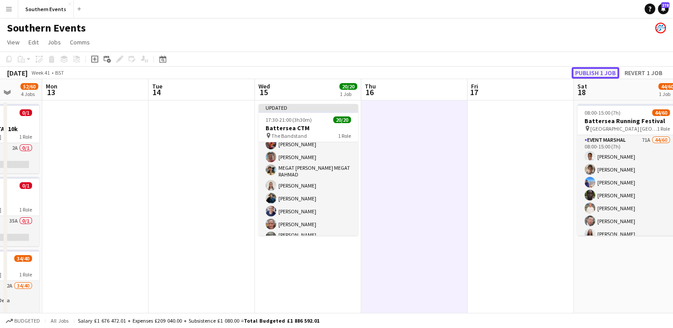
click at [599, 74] on button "Publish 1 job" at bounding box center [596, 73] width 48 height 12
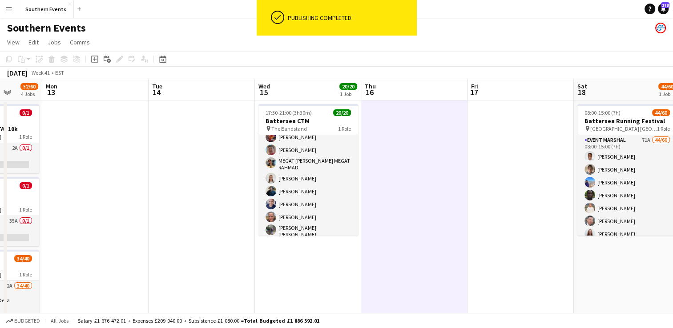
scroll to position [0, 0]
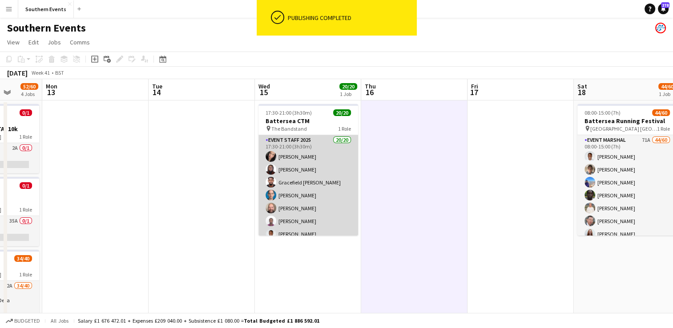
click at [324, 179] on app-card-role "Event Staff 2025 20/20 17:30-21:00 (3h30m) [PERSON_NAME] [PERSON_NAME] [PERSON_…" at bounding box center [308, 276] width 100 height 283
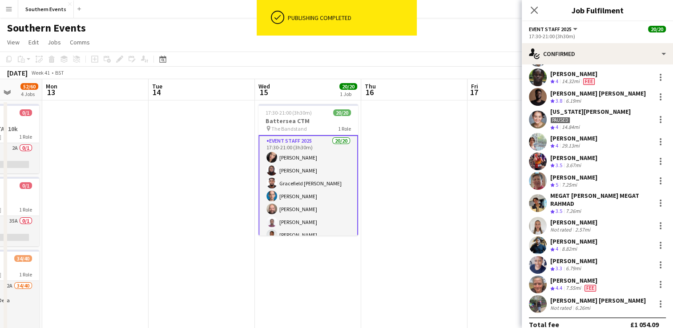
scroll to position [187, 0]
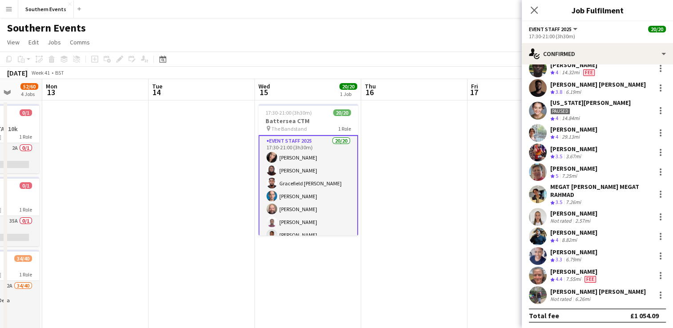
click at [541, 297] on app-user-avatar at bounding box center [538, 295] width 18 height 18
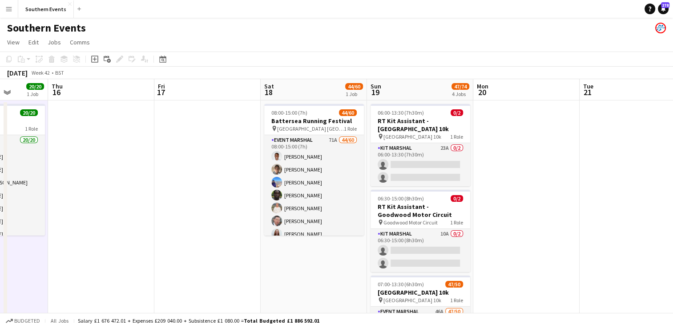
drag, startPoint x: 451, startPoint y: 193, endPoint x: 222, endPoint y: 191, distance: 228.6
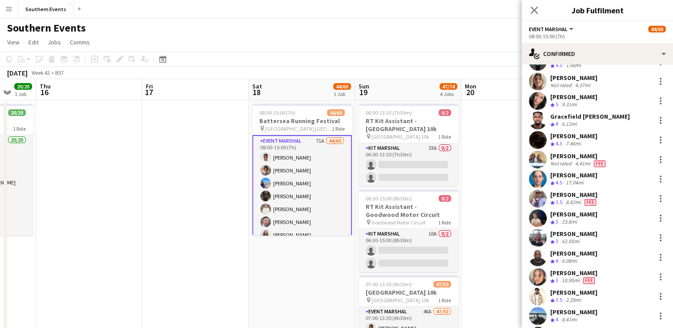
scroll to position [534, 0]
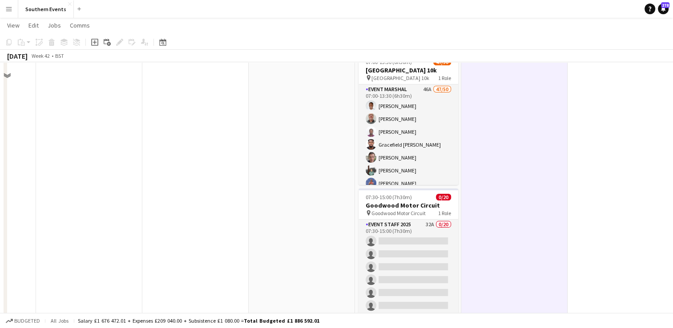
scroll to position [222, 0]
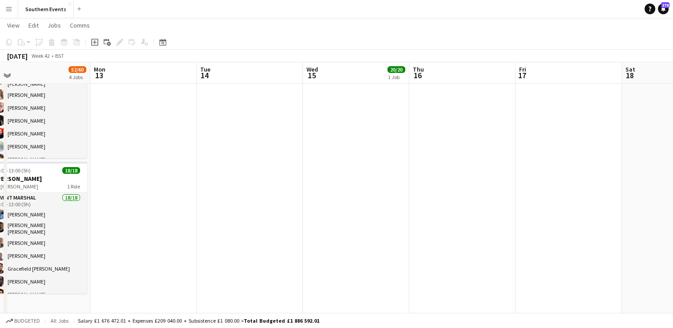
drag, startPoint x: 238, startPoint y: 218, endPoint x: 612, endPoint y: 217, distance: 373.2
click at [612, 217] on app-calendar-viewport "Sat 11 114/126 6 Jobs Sun 12 52/60 4 Jobs Mon 13 Tue 14 Wed 15 20/20 1 Job Thu …" at bounding box center [336, 204] width 673 height 784
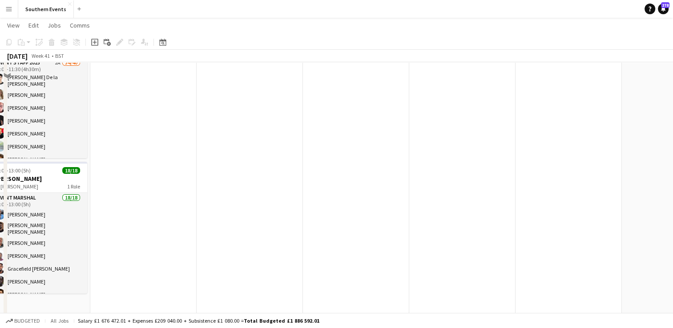
scroll to position [0, 0]
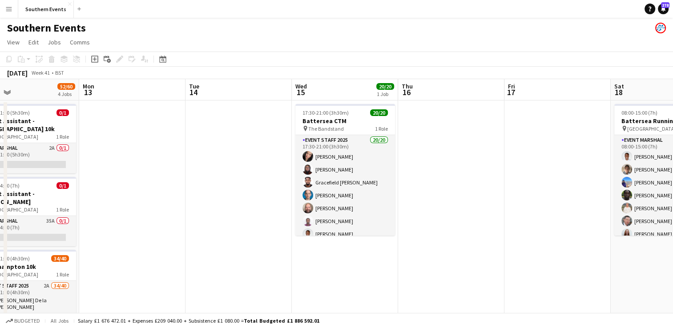
drag, startPoint x: 221, startPoint y: 226, endPoint x: 532, endPoint y: 189, distance: 313.7
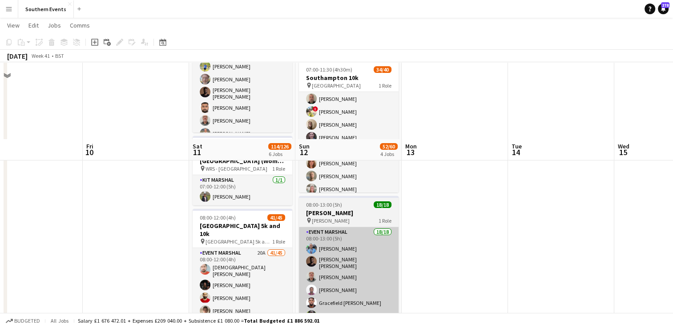
scroll to position [267, 0]
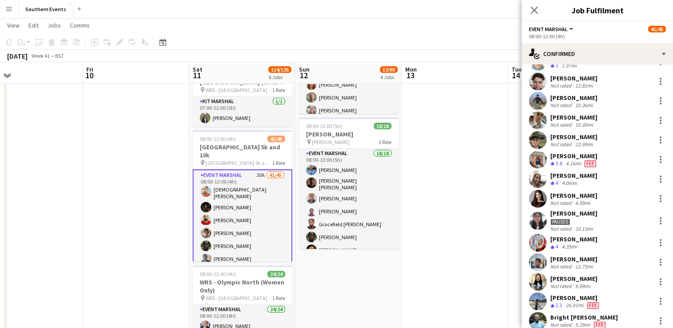
scroll to position [400, 0]
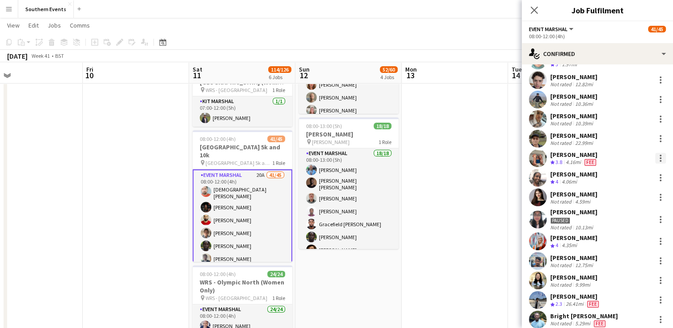
click at [655, 153] on div at bounding box center [660, 158] width 11 height 11
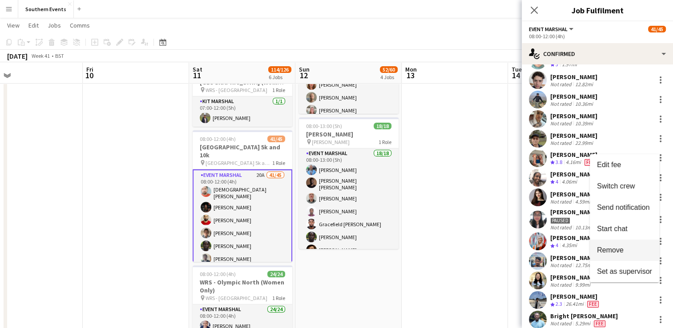
click at [614, 254] on span "Remove" at bounding box center [610, 250] width 27 height 8
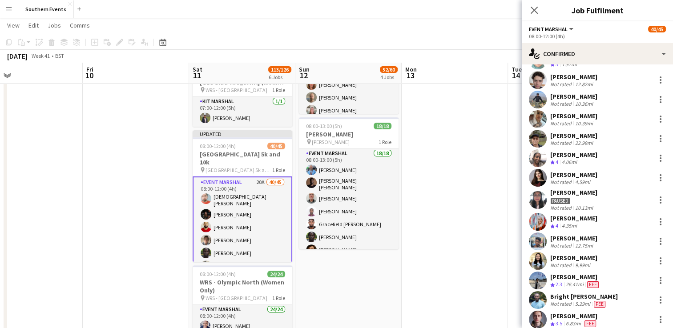
click at [455, 214] on app-date-cell at bounding box center [455, 192] width 106 height 719
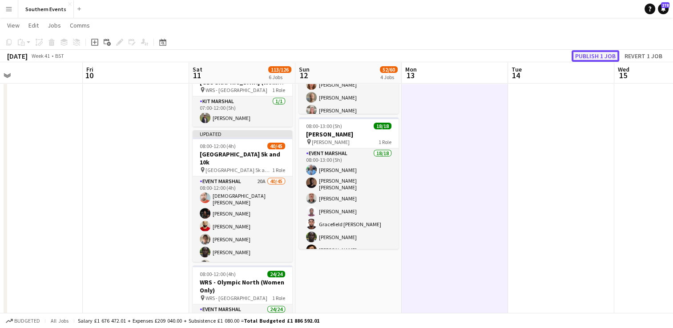
click at [581, 56] on button "Publish 1 job" at bounding box center [596, 56] width 48 height 12
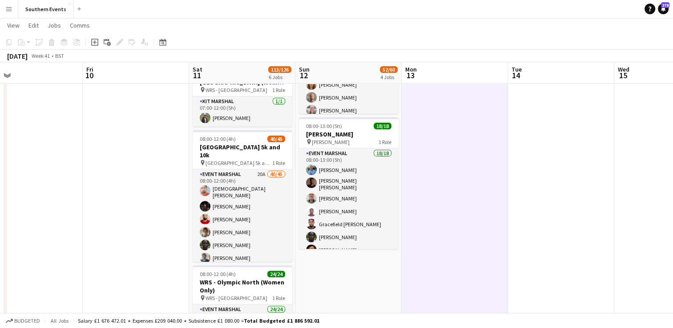
click at [7, 6] on app-icon "Menu" at bounding box center [8, 8] width 7 height 7
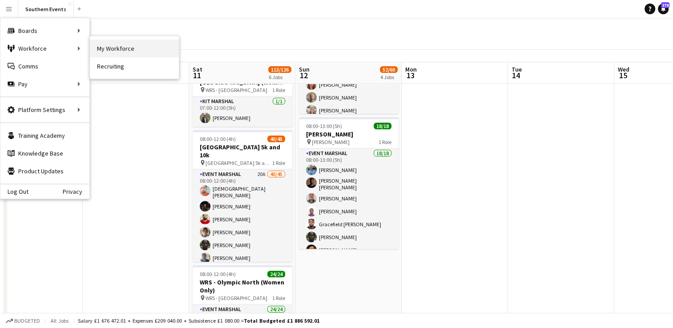
click at [115, 45] on link "My Workforce" at bounding box center [134, 49] width 89 height 18
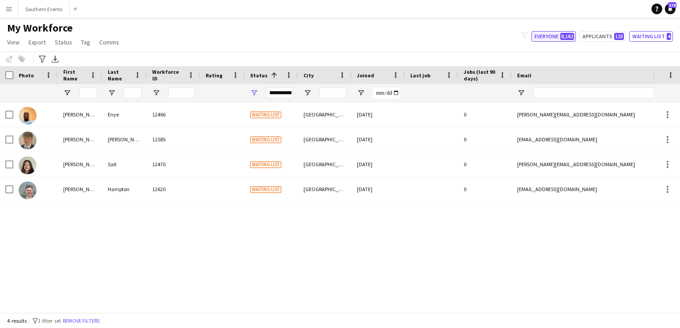
click at [544, 36] on button "Everyone 8,182" at bounding box center [553, 36] width 44 height 11
type input "**********"
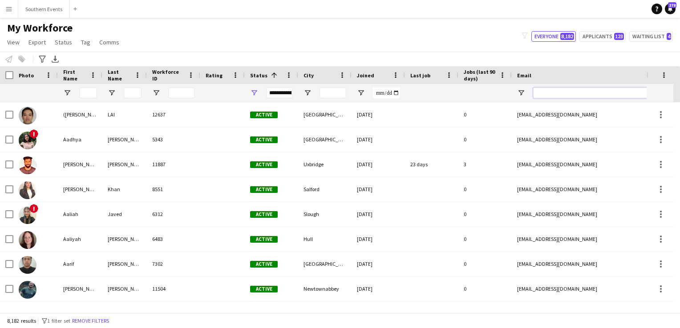
click at [543, 96] on input "Email Filter Input" at bounding box center [608, 93] width 151 height 11
click at [543, 93] on input "Email Filter Input" at bounding box center [608, 93] width 151 height 11
paste input "**********"
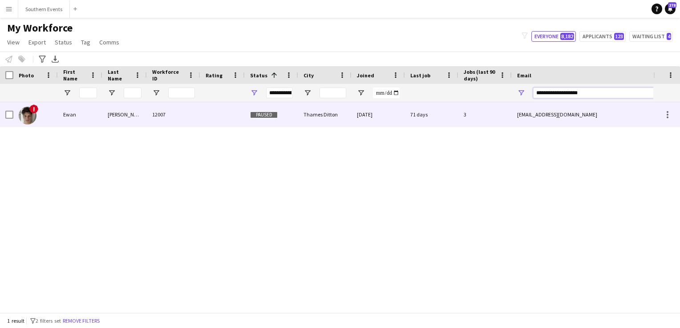
type input "**********"
click at [306, 116] on div "Thames Ditton" at bounding box center [324, 114] width 53 height 24
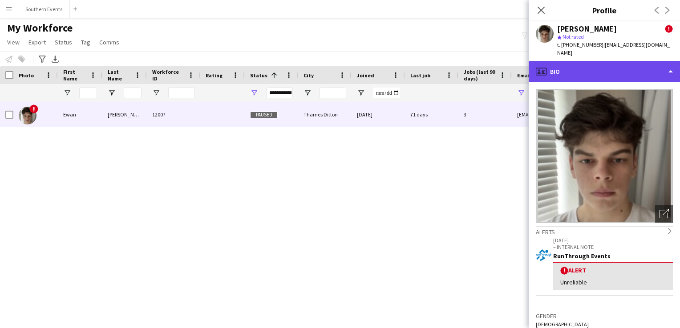
click at [568, 61] on div "profile Bio" at bounding box center [603, 71] width 151 height 21
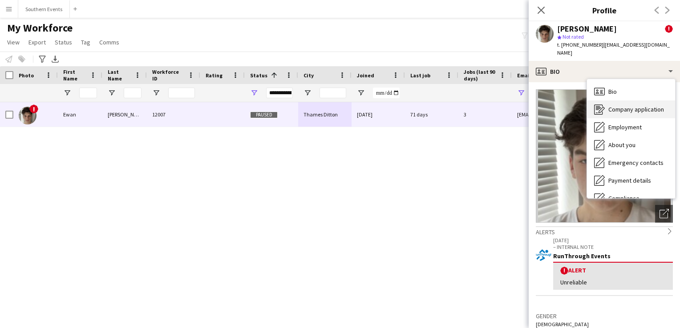
click at [616, 105] on span "Company application" at bounding box center [636, 109] width 56 height 8
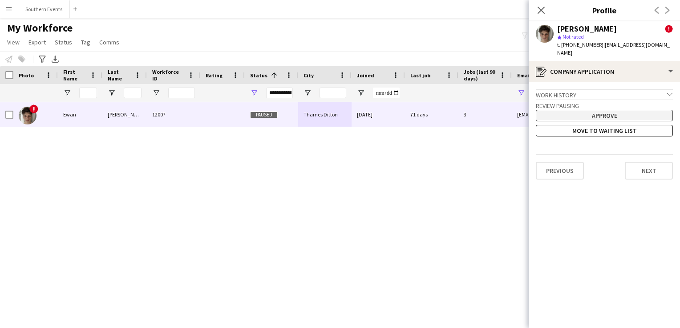
click at [613, 110] on button "Approve" at bounding box center [604, 116] width 137 height 12
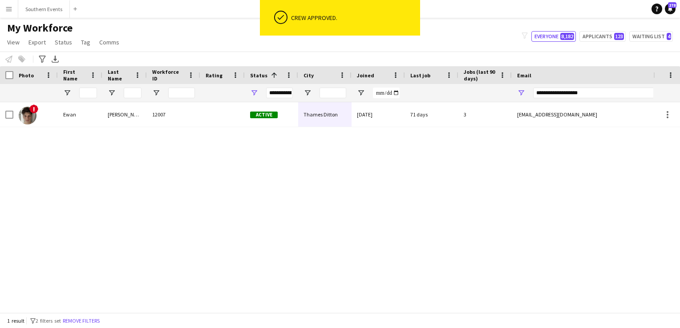
click at [459, 42] on div "My Workforce View Views Default view New view Update view Delete view Edit name…" at bounding box center [340, 36] width 680 height 30
